Goal: Task Accomplishment & Management: Use online tool/utility

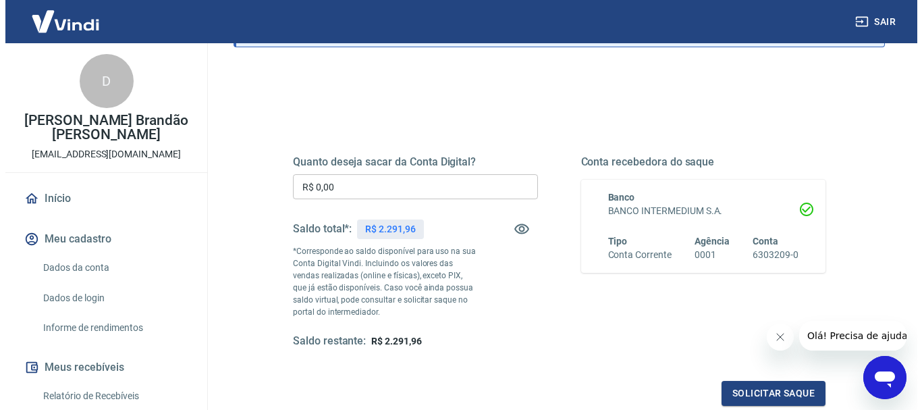
scroll to position [135, 0]
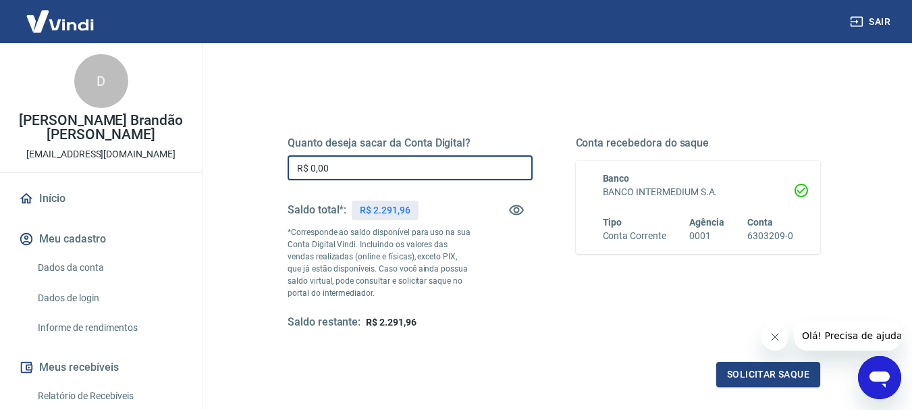
click at [411, 174] on input "R$ 0,00" at bounding box center [410, 167] width 245 height 25
type input "R$ 2.291,86"
click at [750, 368] on button "Solicitar saque" at bounding box center [768, 374] width 104 height 25
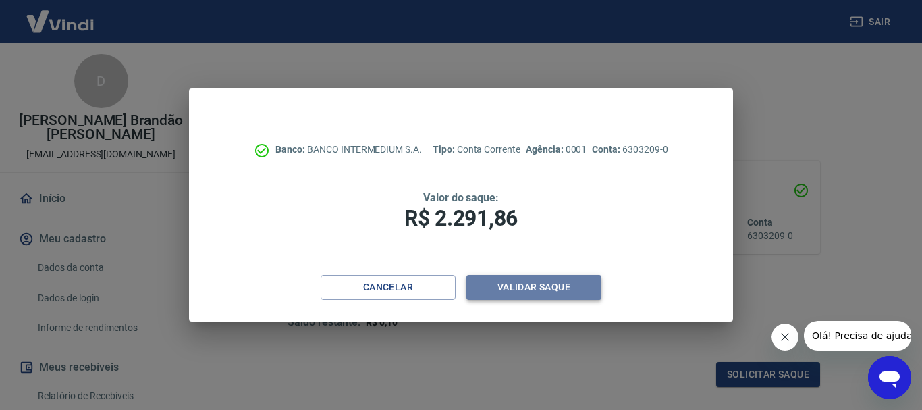
click at [557, 284] on button "Validar saque" at bounding box center [534, 287] width 135 height 25
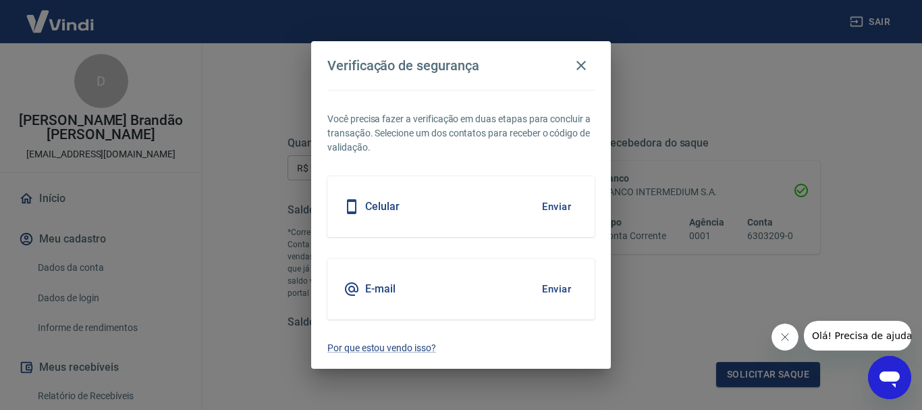
click at [565, 204] on button "Enviar" at bounding box center [557, 206] width 44 height 28
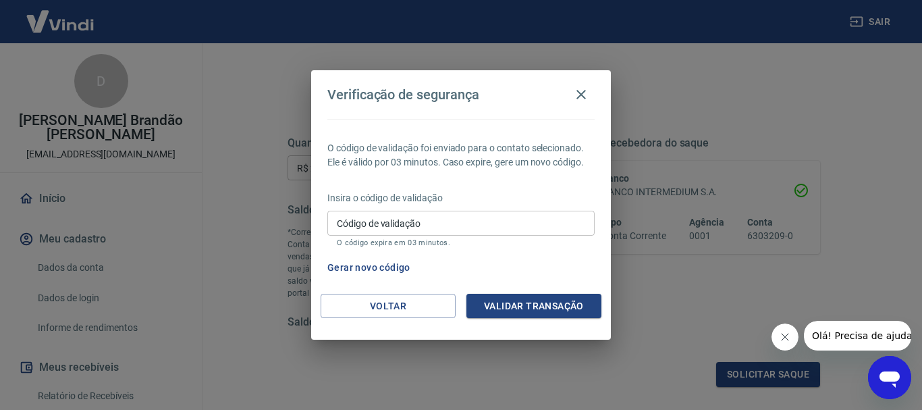
click at [453, 240] on p "O código expira em 03 minutos." at bounding box center [461, 242] width 249 height 9
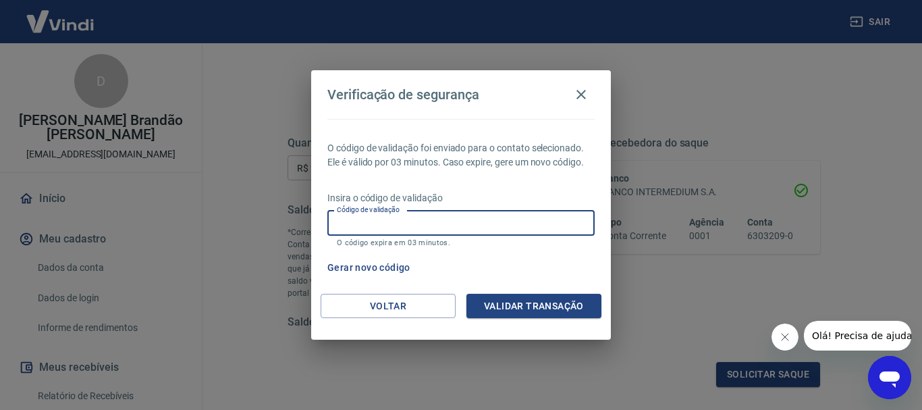
click at [440, 229] on input "Código de validação" at bounding box center [461, 223] width 267 height 25
type input "852329"
click at [522, 309] on button "Validar transação" at bounding box center [534, 306] width 135 height 25
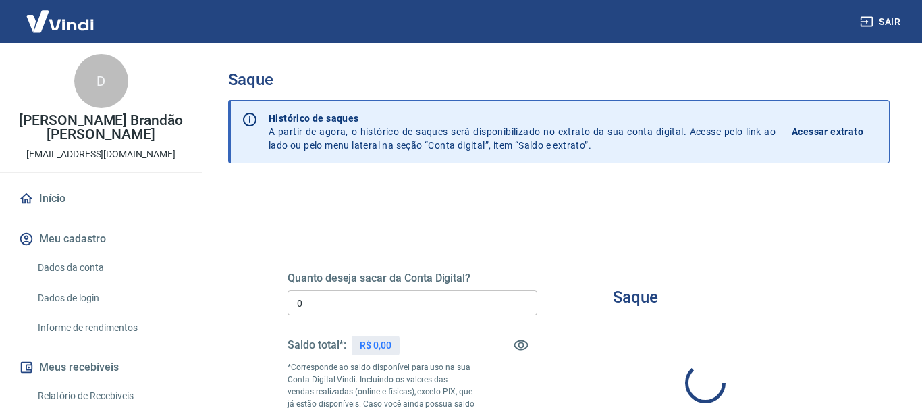
type input "R$ 0,00"
